Goal: Transaction & Acquisition: Purchase product/service

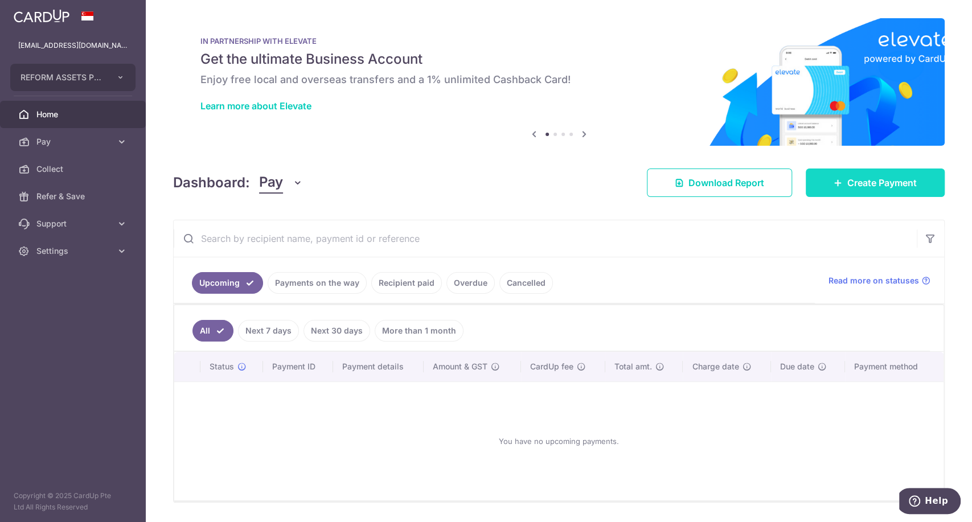
click at [853, 184] on span "Create Payment" at bounding box center [881, 183] width 69 height 14
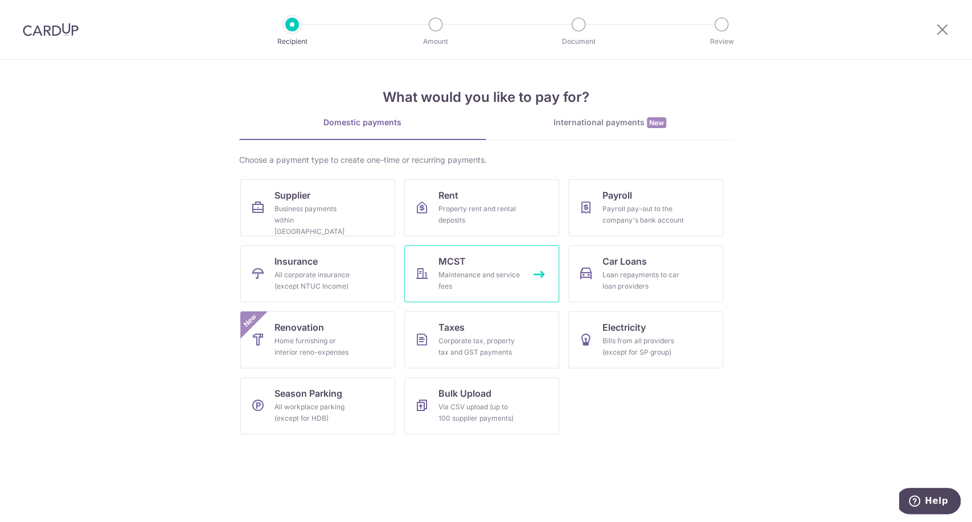
click at [495, 271] on div "Maintenance and service fees" at bounding box center [479, 280] width 82 height 23
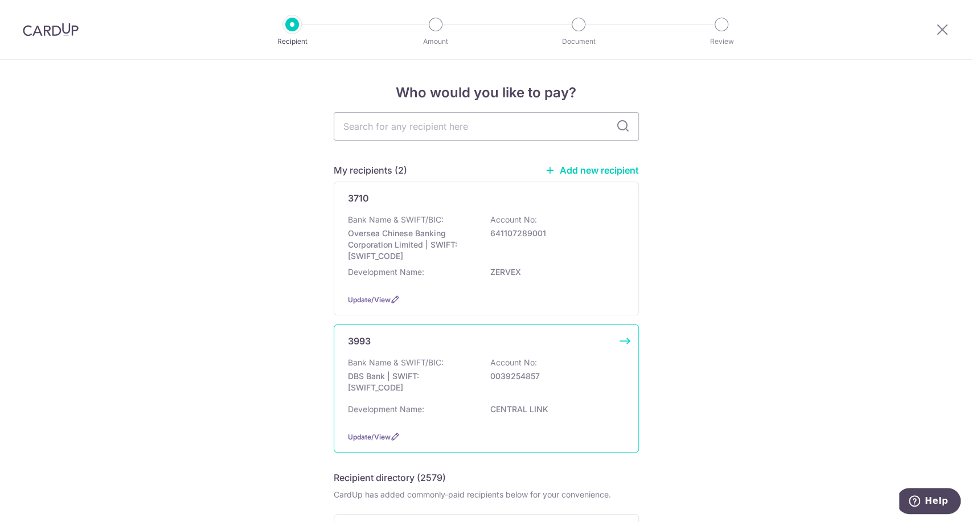
click at [433, 376] on p "DBS Bank | SWIFT: DBSSSGSGXXX" at bounding box center [411, 382] width 127 height 23
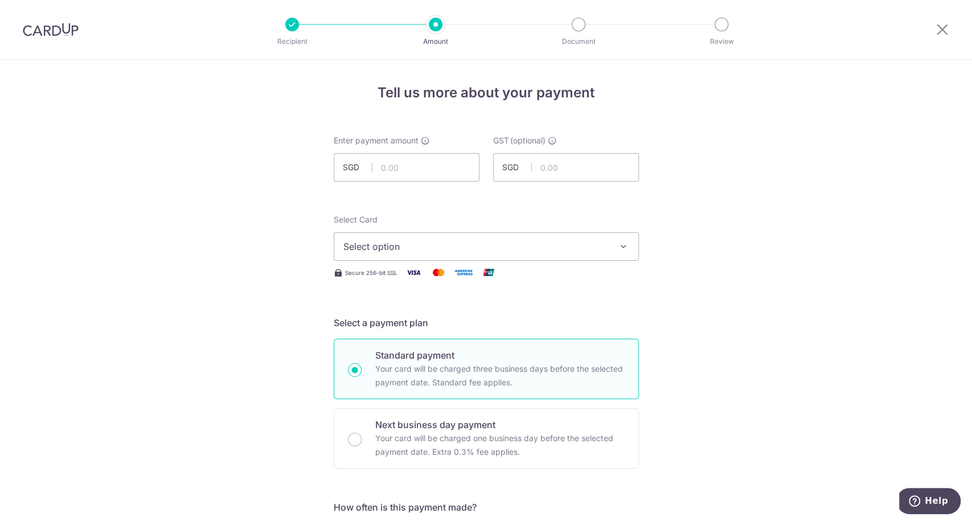
click at [540, 245] on span "Select option" at bounding box center [475, 247] width 265 height 14
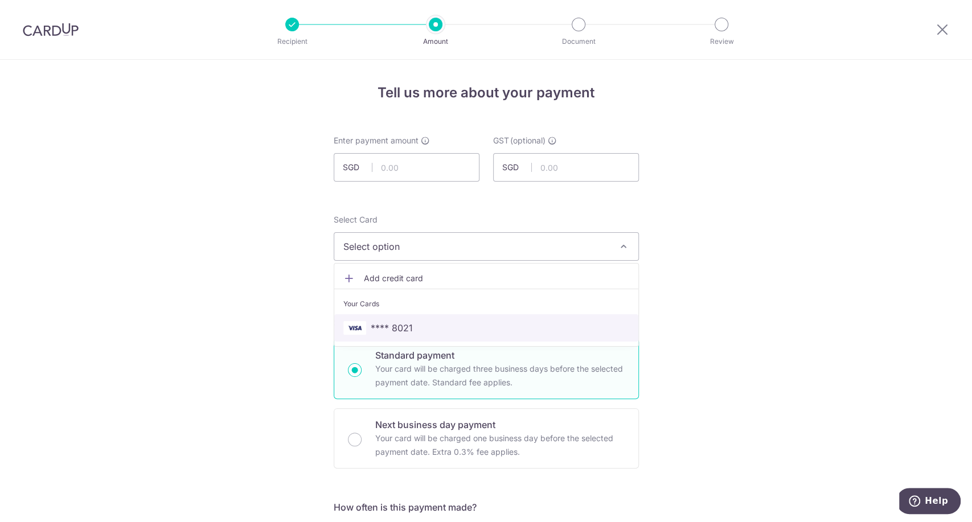
click at [509, 323] on span "**** 8021" at bounding box center [486, 328] width 286 height 14
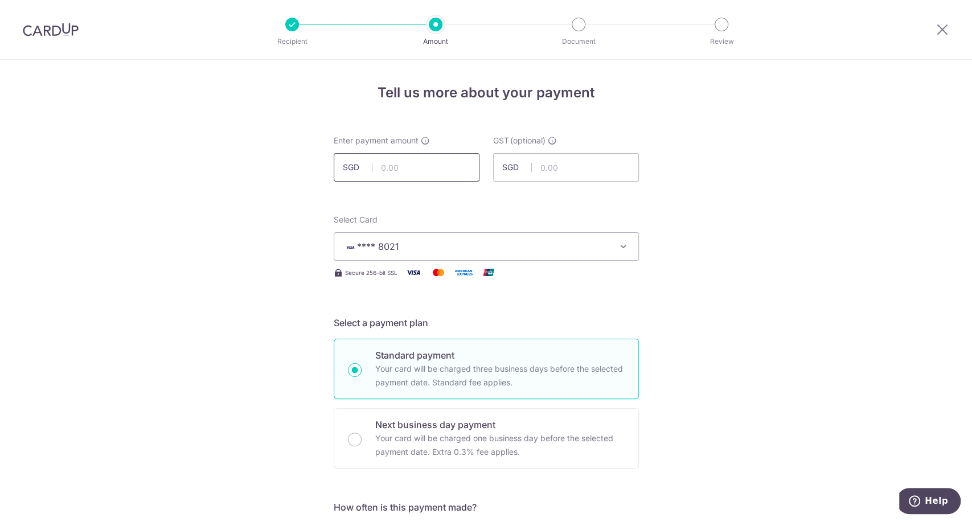
click at [401, 172] on input "text" at bounding box center [407, 167] width 146 height 28
type input "3,069.00"
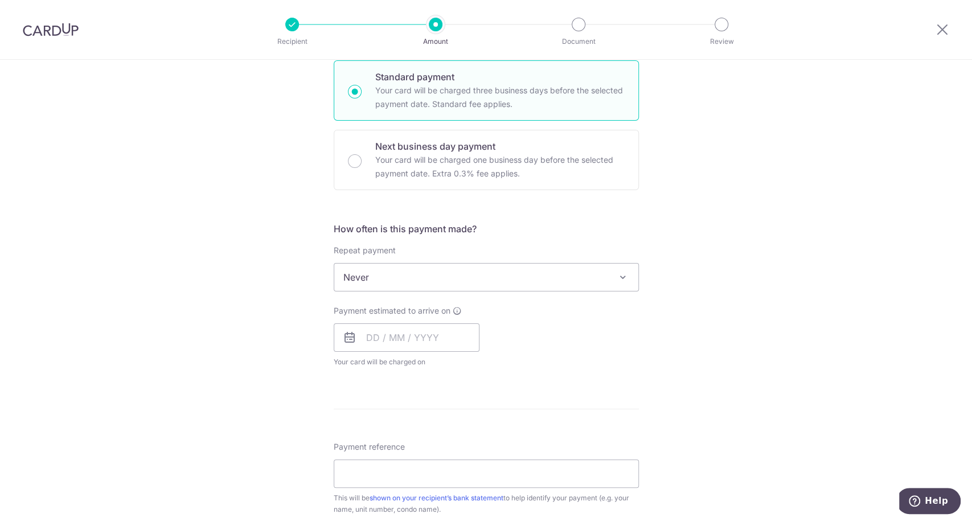
scroll to position [279, 0]
click at [412, 334] on input "text" at bounding box center [407, 336] width 146 height 28
click at [397, 506] on link "28" at bounding box center [402, 508] width 18 height 18
type input "28/10/2025"
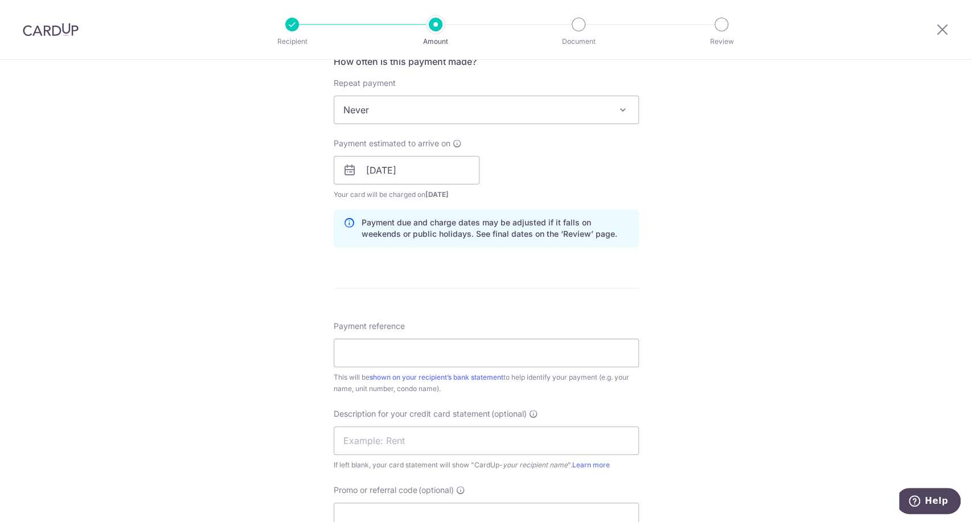
scroll to position [464, 0]
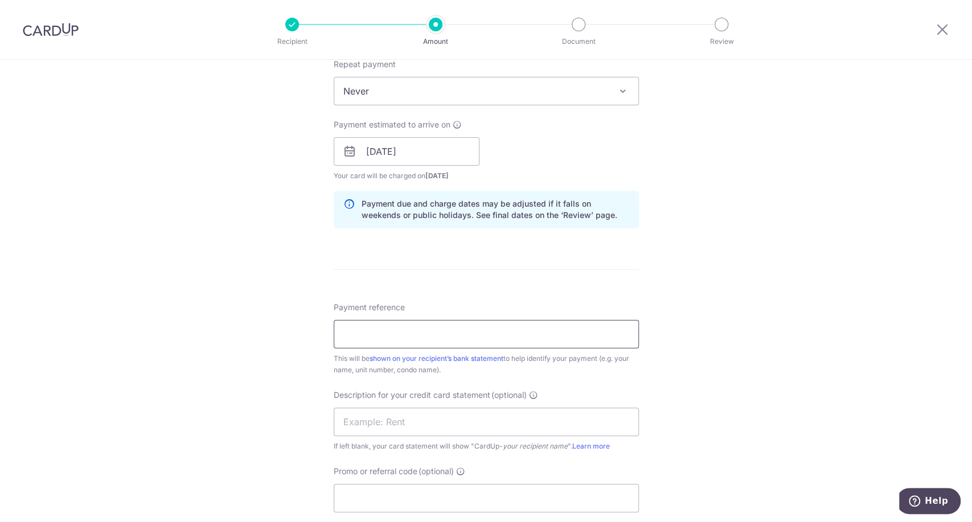
click at [474, 338] on input "Payment reference" at bounding box center [486, 334] width 305 height 28
click at [452, 339] on input "3" at bounding box center [486, 334] width 305 height 28
type input "30000603 REFORM ASSETS"
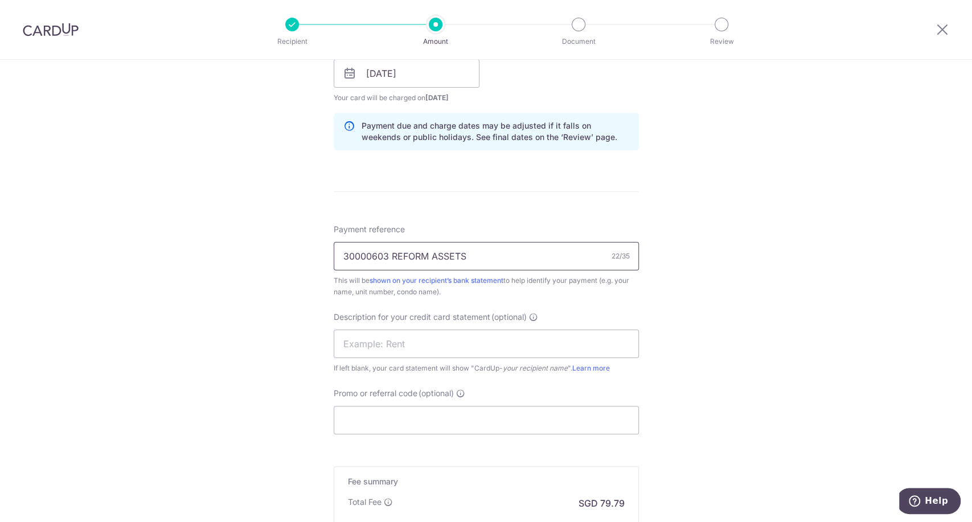
scroll to position [541, 0]
click at [475, 345] on input "text" at bounding box center [486, 345] width 305 height 28
type input "3"
type input "CENLINK0603"
click at [437, 420] on input "Promo or referral code (optional)" at bounding box center [486, 421] width 305 height 28
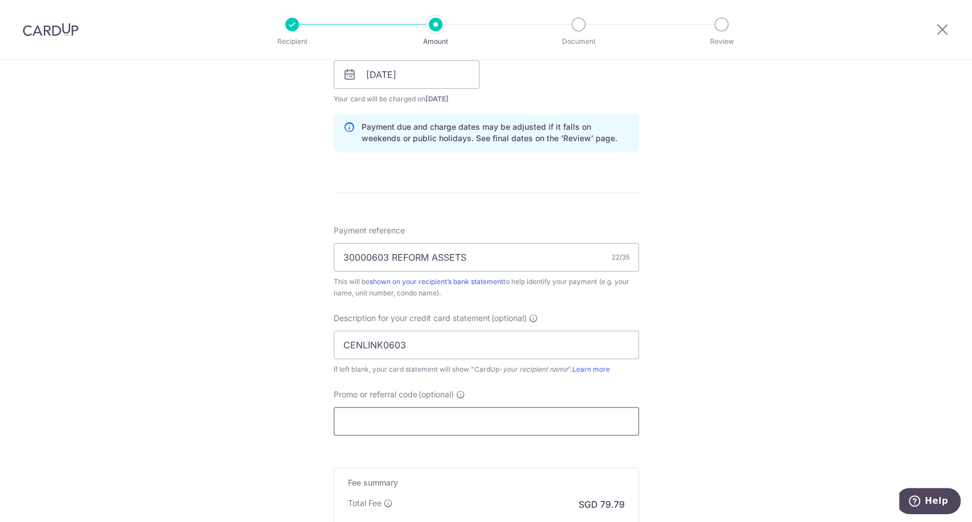
paste input "BOFF185"
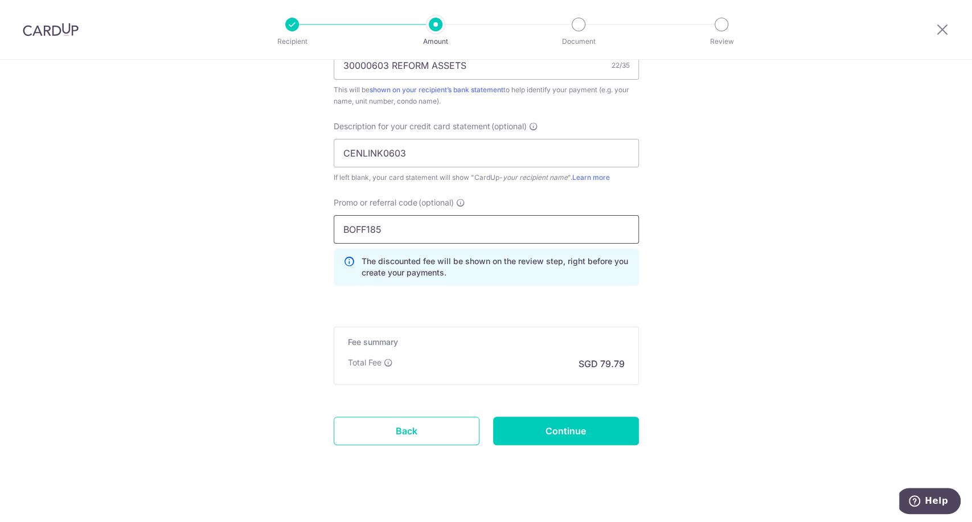
scroll to position [741, 0]
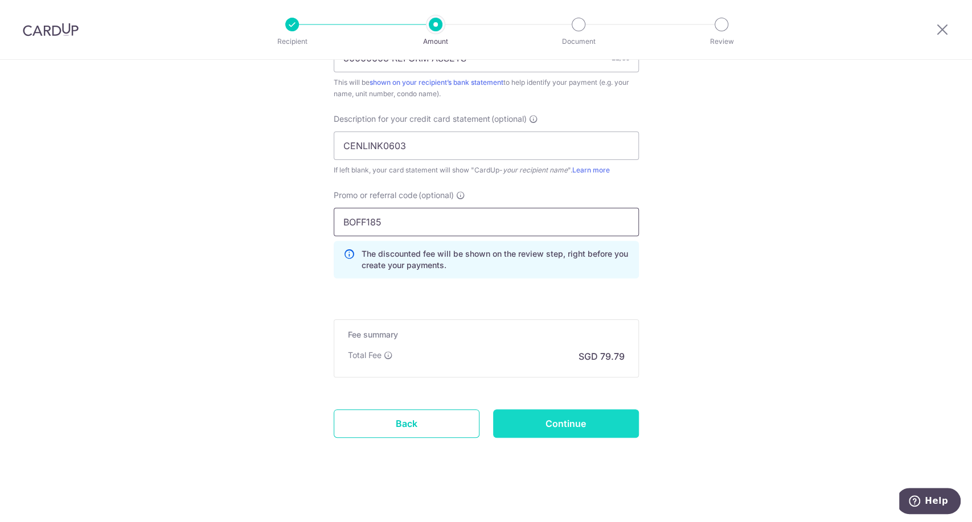
type input "BOFF185"
click at [564, 427] on input "Continue" at bounding box center [566, 423] width 146 height 28
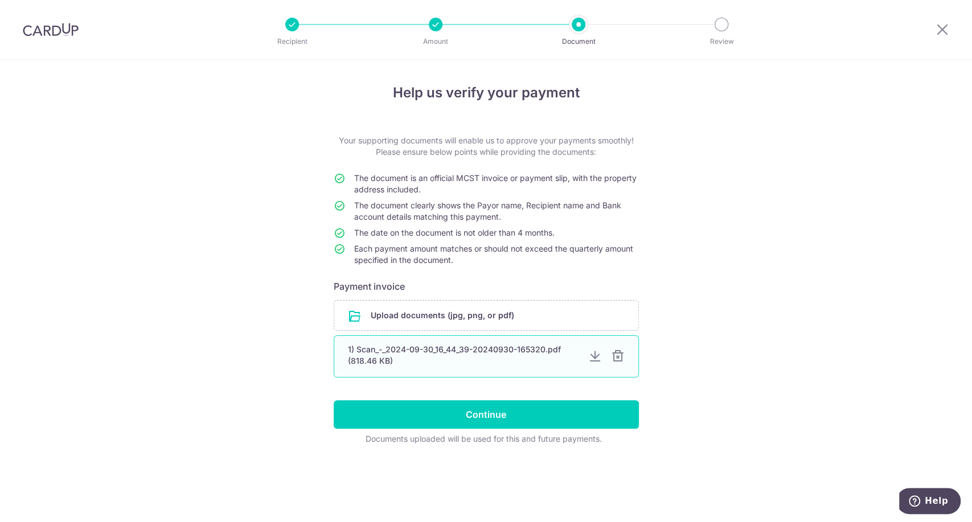
click at [619, 358] on div at bounding box center [618, 356] width 14 height 14
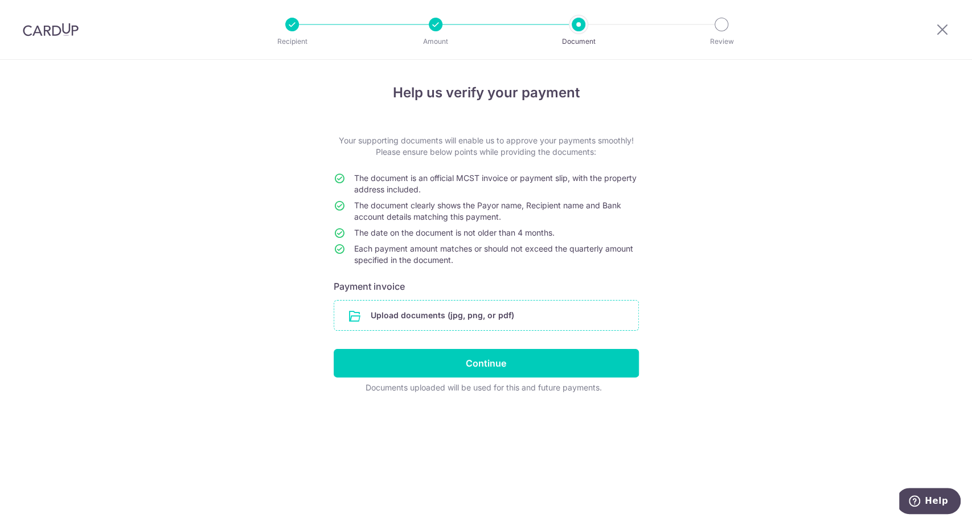
click at [517, 329] on input "file" at bounding box center [486, 316] width 304 height 30
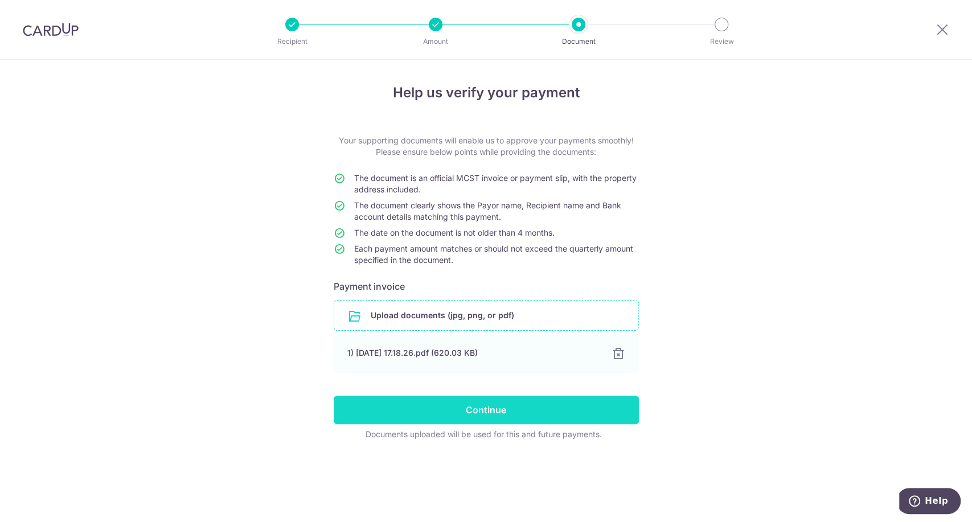
click at [410, 410] on input "Continue" at bounding box center [486, 410] width 305 height 28
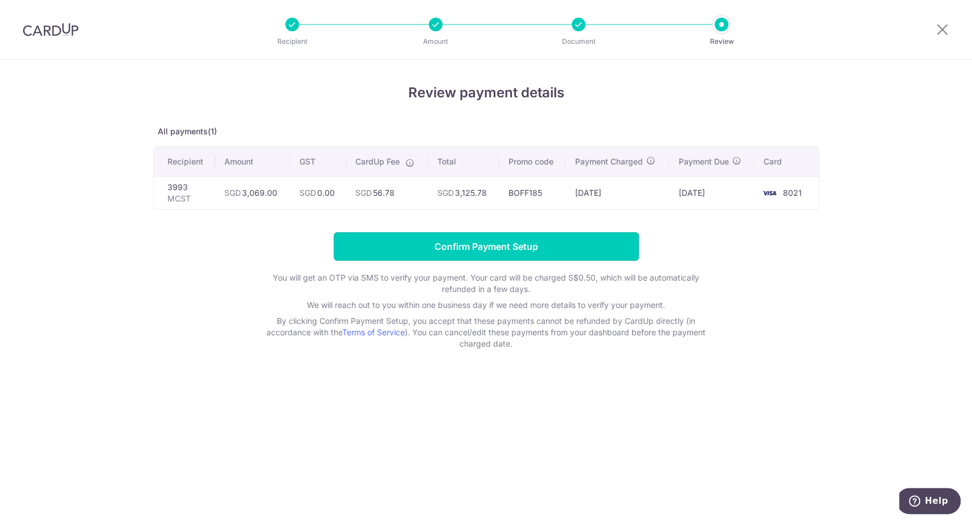
click at [545, 238] on input "Confirm Payment Setup" at bounding box center [486, 246] width 305 height 28
